Goal: Navigation & Orientation: Find specific page/section

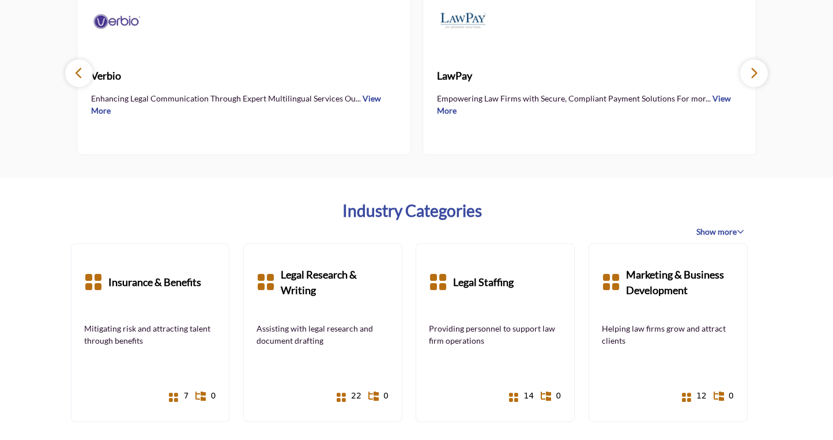
scroll to position [940, 0]
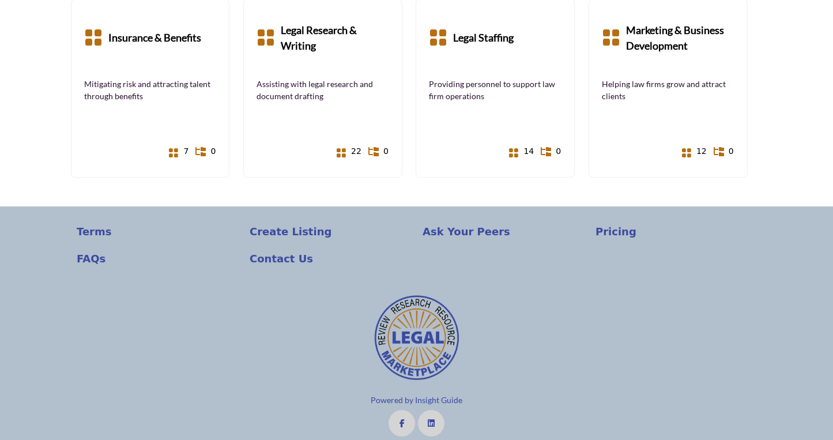
click at [75, 233] on div "Terms" at bounding box center [157, 237] width 173 height 27
click at [89, 233] on p "Terms" at bounding box center [157, 232] width 161 height 16
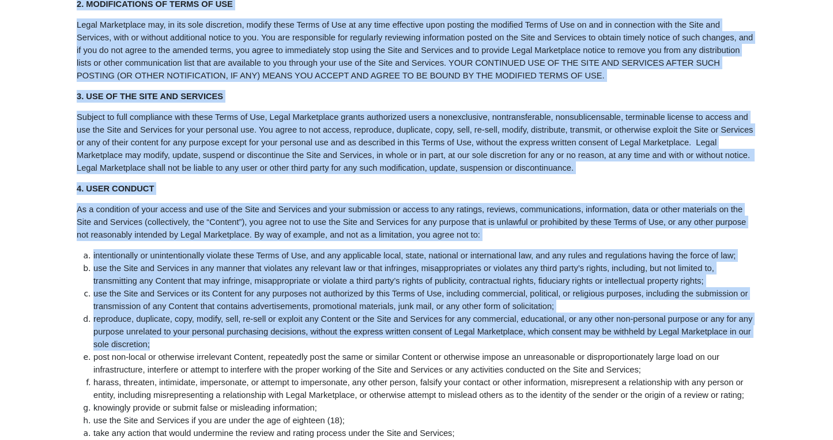
scroll to position [254, 0]
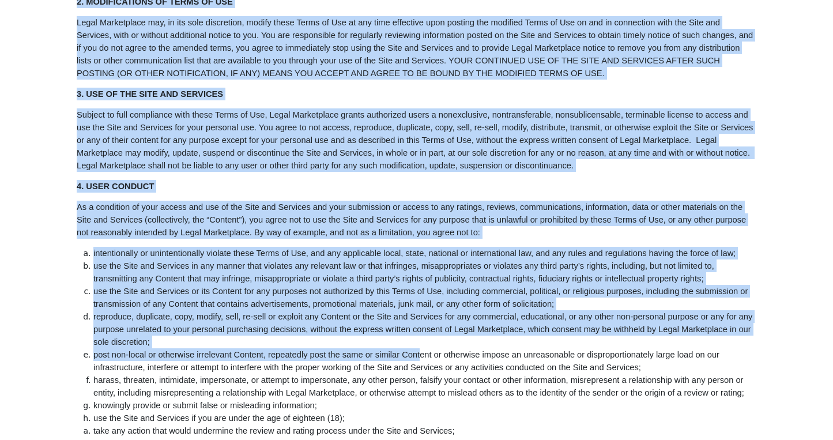
drag, startPoint x: 288, startPoint y: 124, endPoint x: 421, endPoint y: 349, distance: 261.3
click at [421, 349] on li "post non-local or otherwise irrelevant Content, repeatedly post the same or sim…" at bounding box center [424, 360] width 663 height 25
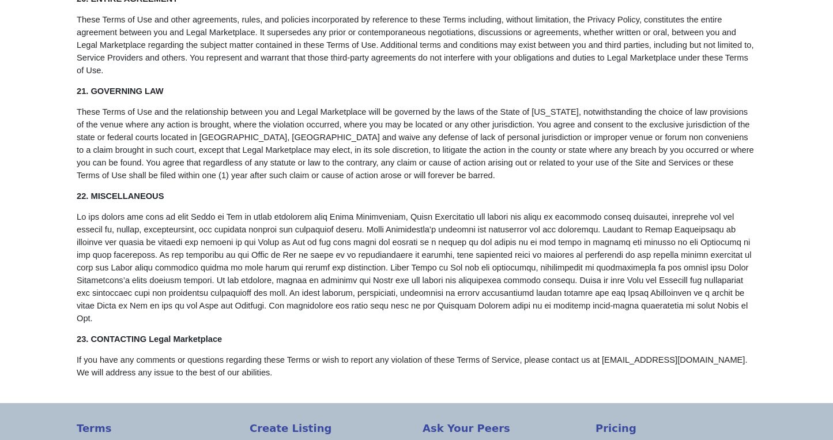
scroll to position [4143, 0]
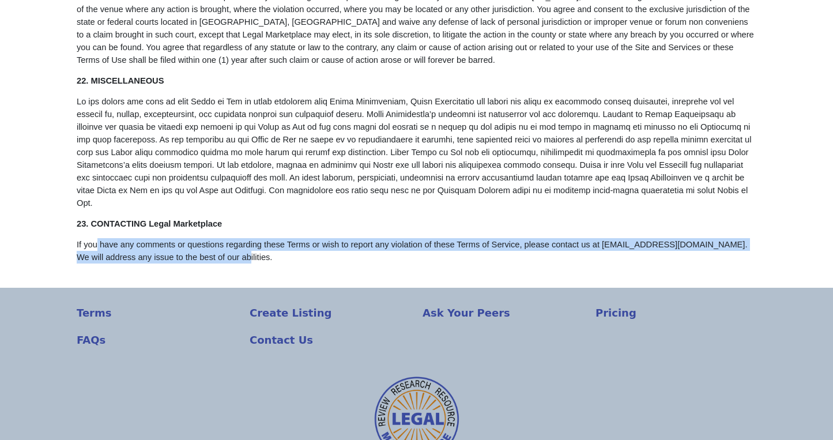
drag, startPoint x: 96, startPoint y: 245, endPoint x: 247, endPoint y: 259, distance: 151.7
click at [247, 259] on p "If you have any comments or questions regarding these Terms or wish to report a…" at bounding box center [417, 250] width 680 height 25
click at [90, 337] on p "FAQs" at bounding box center [157, 340] width 161 height 16
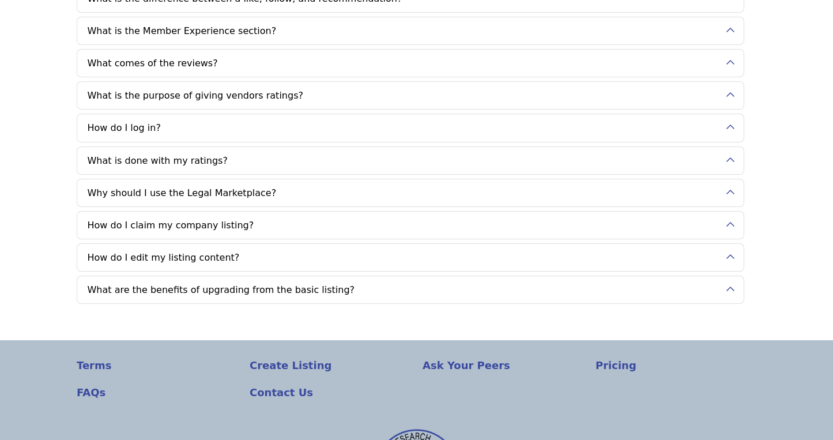
scroll to position [297, 0]
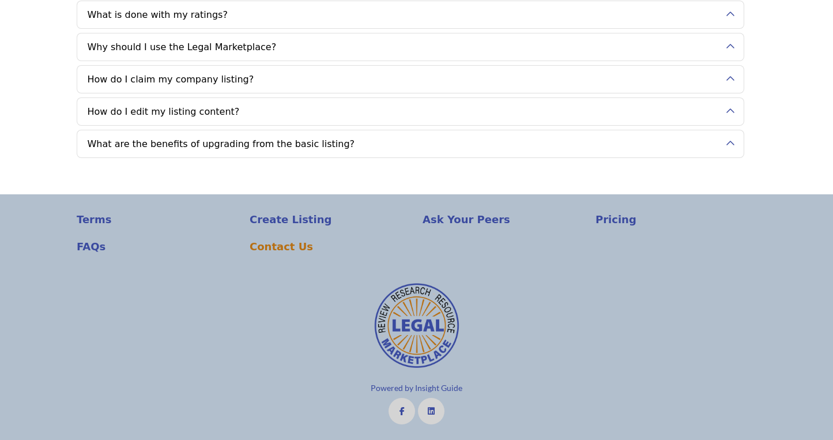
click at [277, 246] on p "Contact Us" at bounding box center [330, 247] width 161 height 16
